Goal: Find specific page/section: Find specific page/section

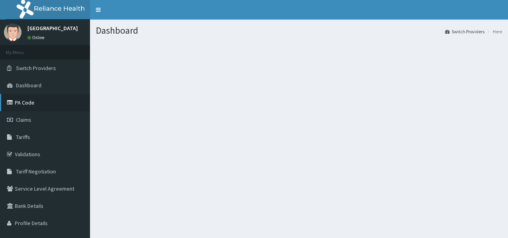
click at [17, 109] on link "PA Code" at bounding box center [45, 102] width 90 height 17
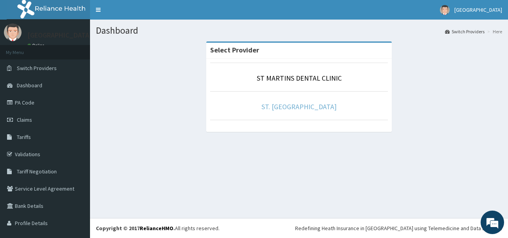
click at [271, 107] on link "ST. MARTINS HOSPITAL" at bounding box center [299, 106] width 75 height 9
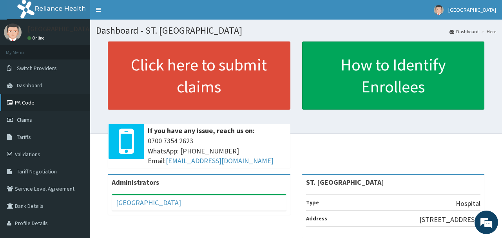
click at [32, 105] on link "PA Code" at bounding box center [45, 102] width 90 height 17
